Goal: Information Seeking & Learning: Check status

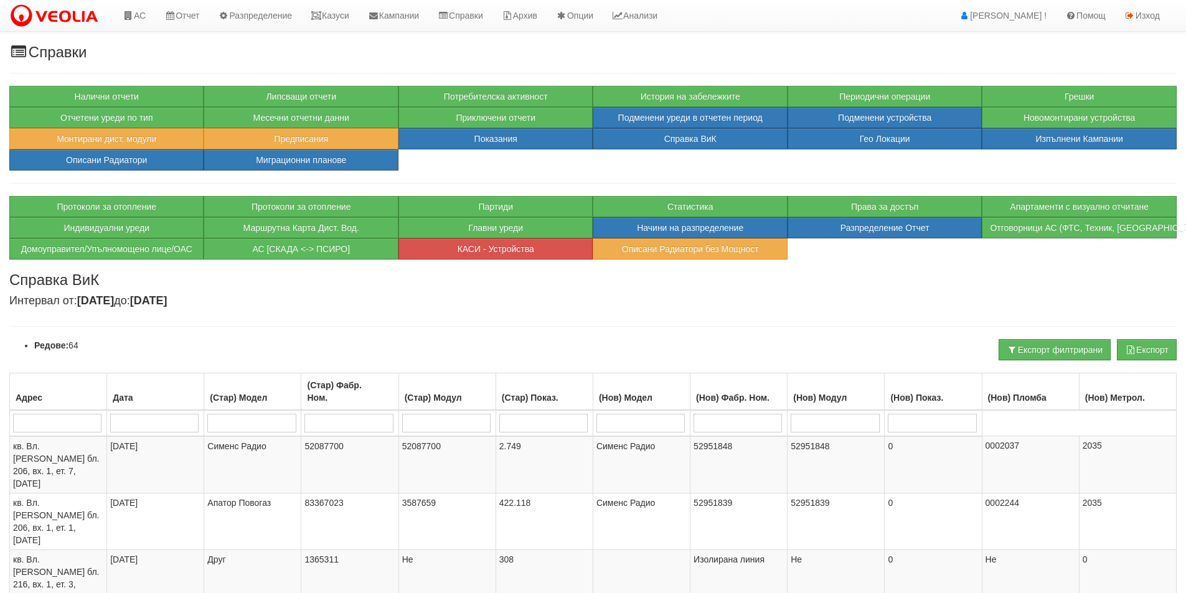
select select "40"
select select "2"
click at [339, 12] on link "Казуси" at bounding box center [329, 15] width 57 height 31
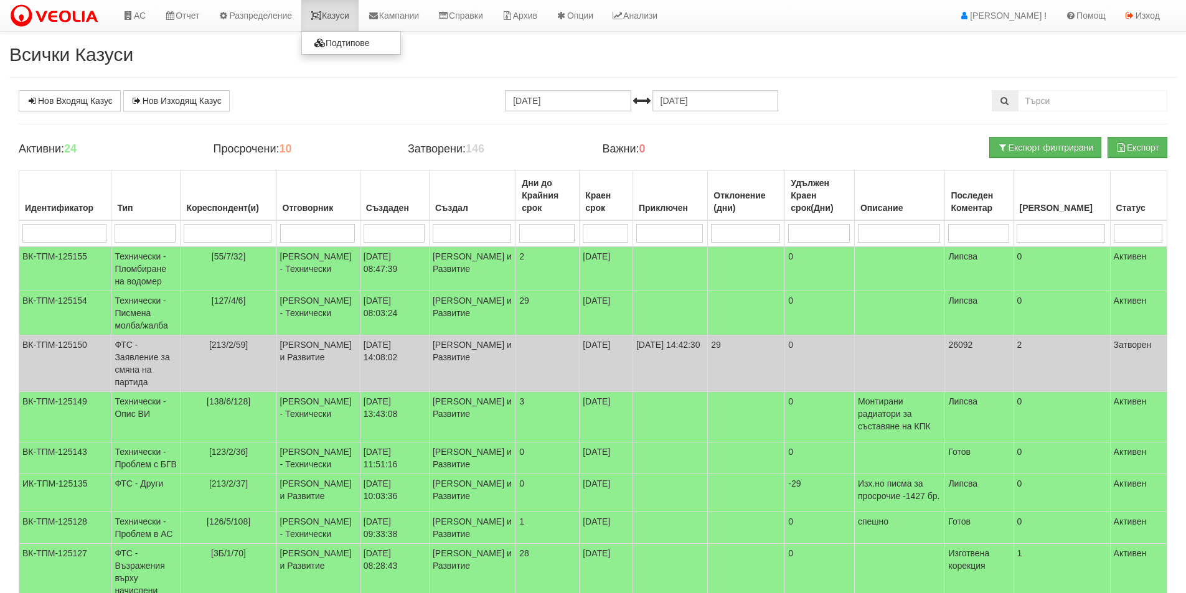
click at [333, 18] on link "Казуси" at bounding box center [329, 15] width 57 height 31
click at [270, 335] on td "[127/4/6]" at bounding box center [228, 313] width 96 height 44
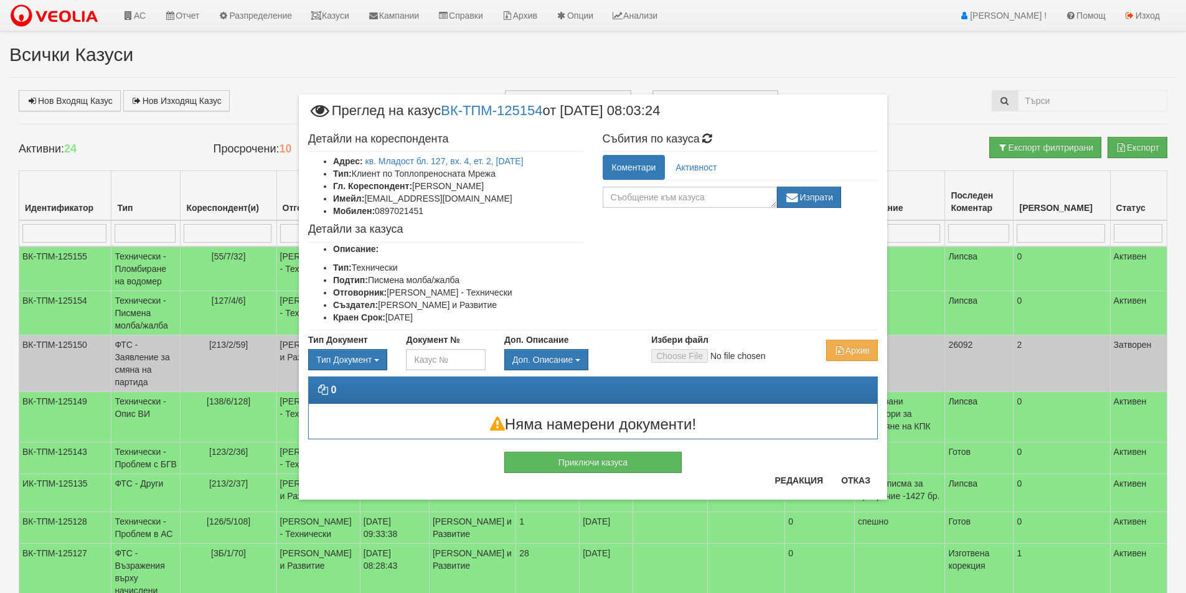
click at [340, 14] on div "× Преглед на казус ВК-ТПМ-125154 от 22/08/2025 08:03:24 Детайли на кореспондент…" at bounding box center [592, 265] width 607 height 531
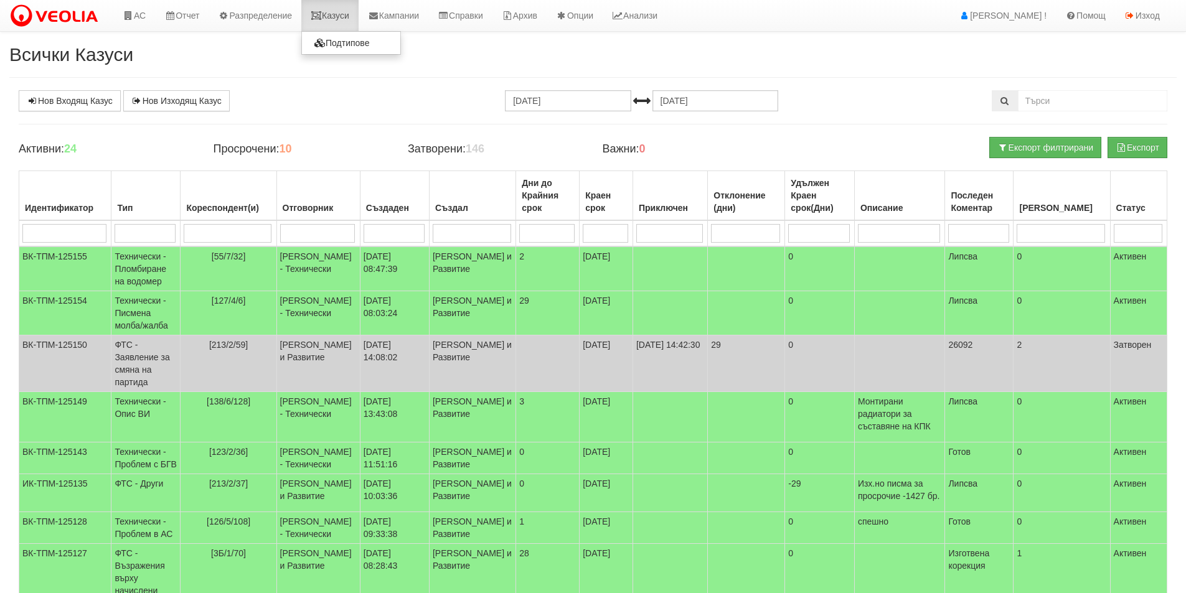
click at [340, 16] on link "Казуси" at bounding box center [329, 15] width 57 height 31
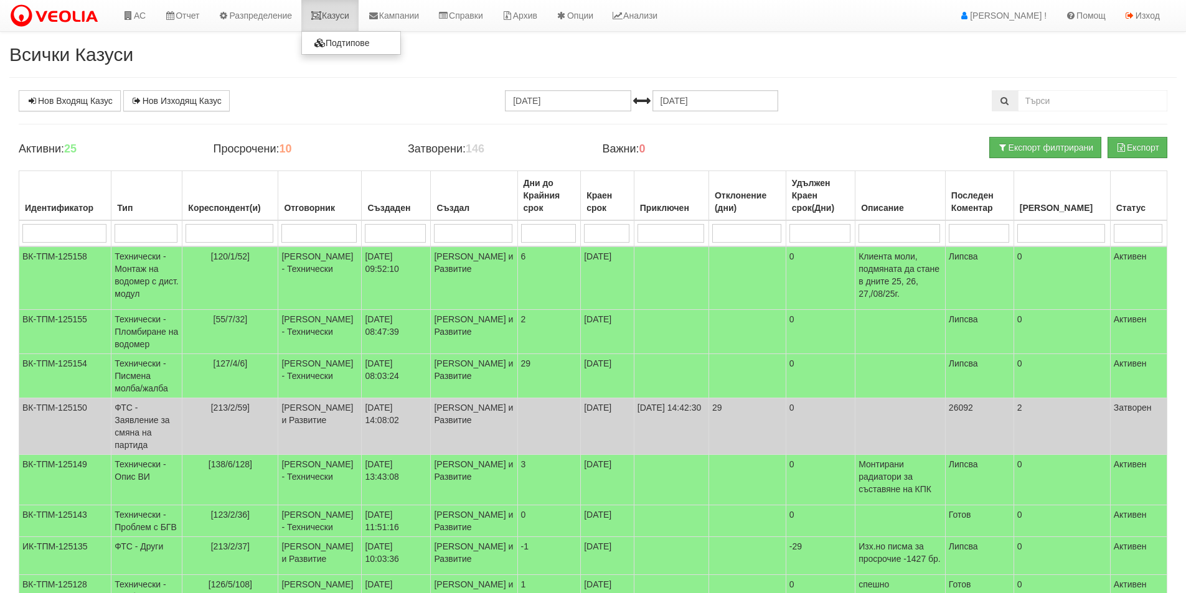
click at [330, 23] on link "Казуси" at bounding box center [329, 15] width 57 height 31
click at [75, 224] on input "search" at bounding box center [64, 233] width 84 height 19
click at [77, 230] on input "search" at bounding box center [64, 233] width 84 height 19
type input "124874"
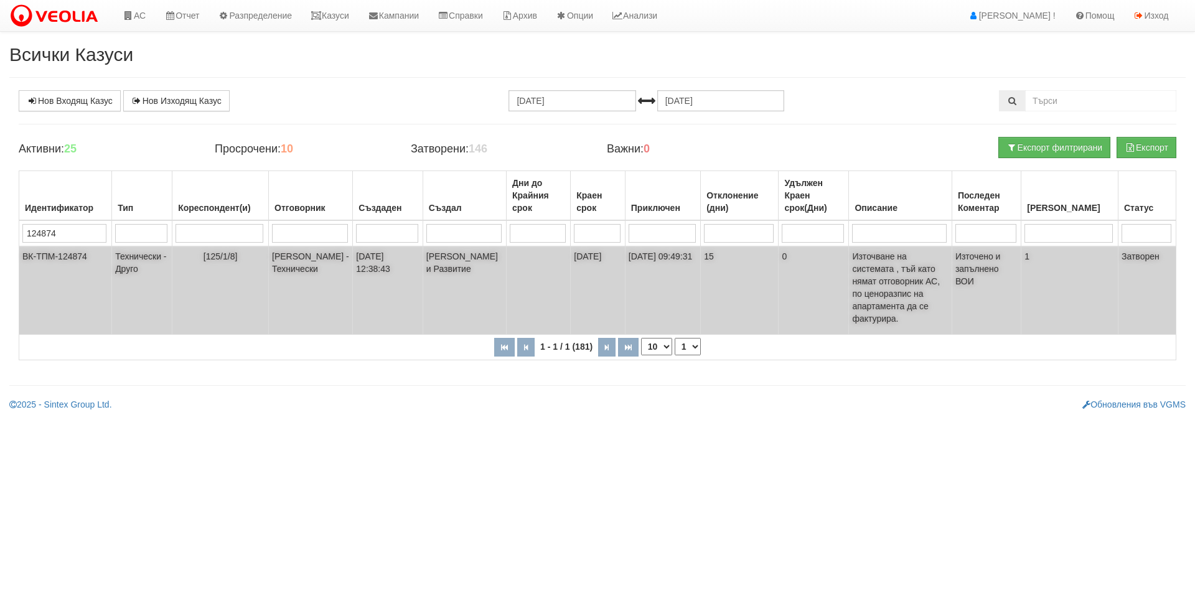
type input "124874"
click at [231, 296] on td "[125/1/8]" at bounding box center [220, 290] width 96 height 88
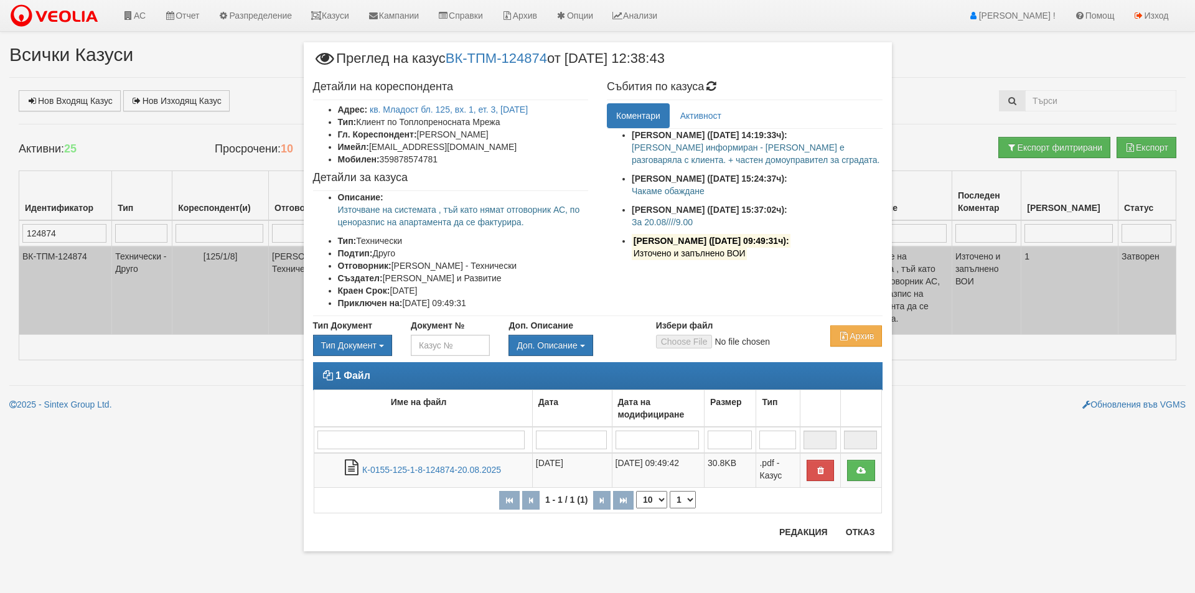
click at [111, 72] on div "× Преглед на казус ВК-ТПМ-124874 от 06/08/2025 12:38:43 Детайли на кореспондент…" at bounding box center [597, 296] width 1195 height 593
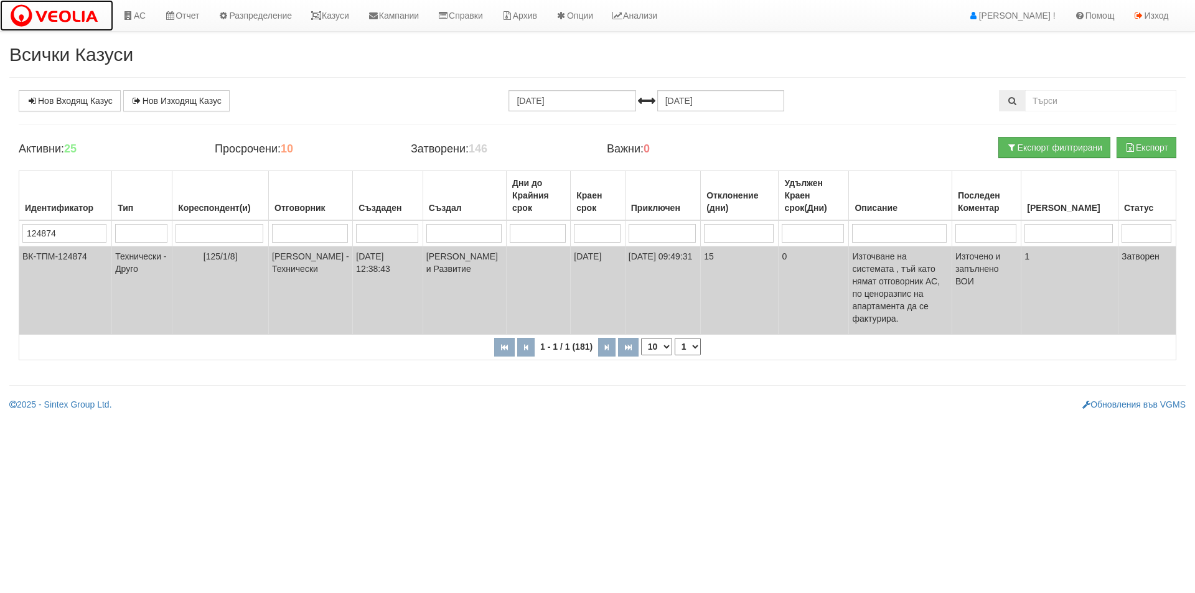
click at [90, 11] on img at bounding box center [56, 16] width 95 height 26
